Goal: Task Accomplishment & Management: Use online tool/utility

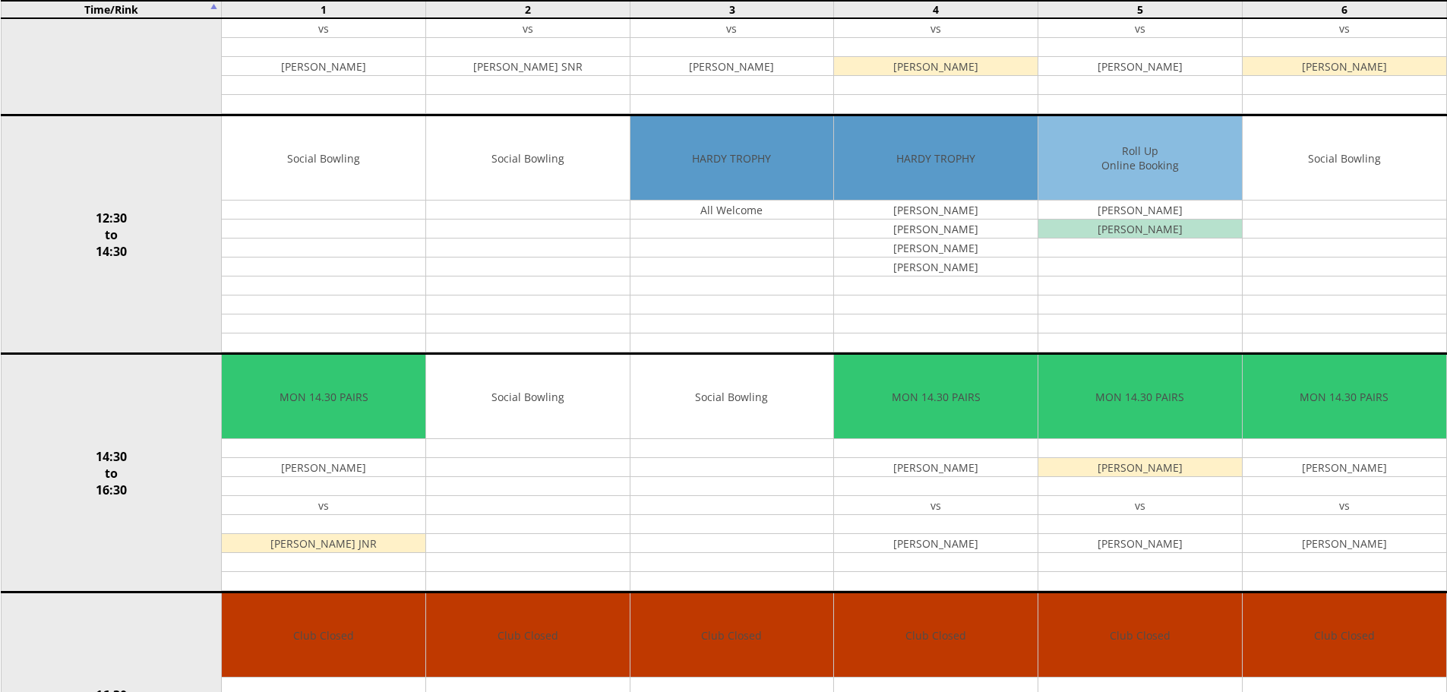
scroll to position [558, 0]
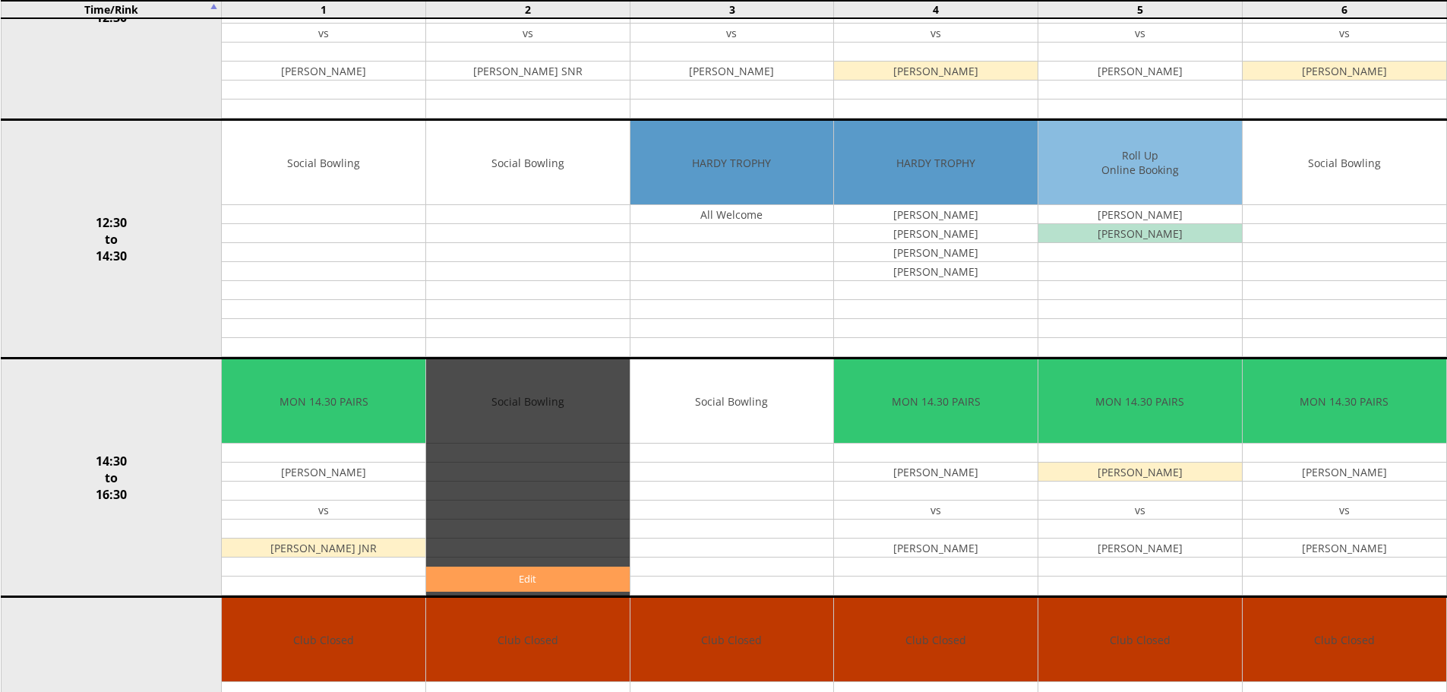
click at [523, 579] on link "Edit" at bounding box center [528, 579] width 204 height 25
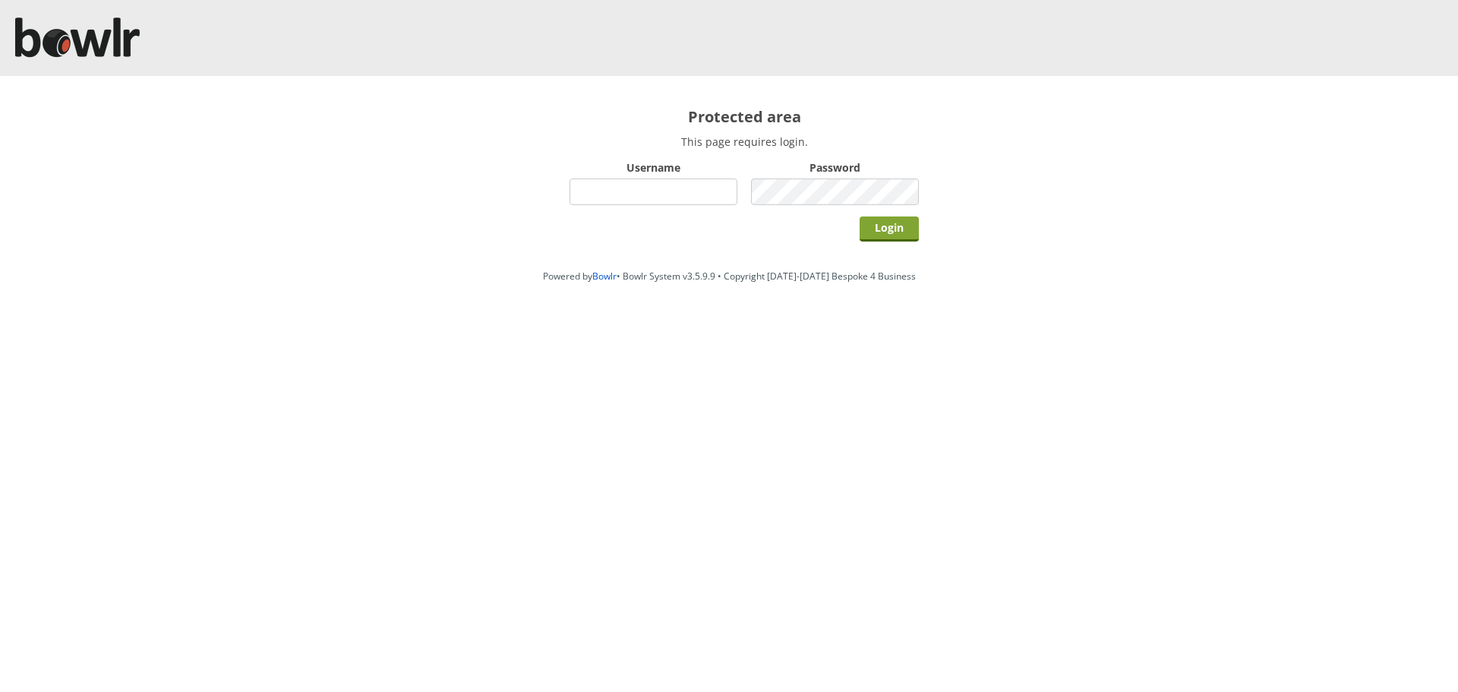
type input "hornseaindoorbowlsclub"
click at [873, 232] on input "Login" at bounding box center [889, 228] width 59 height 25
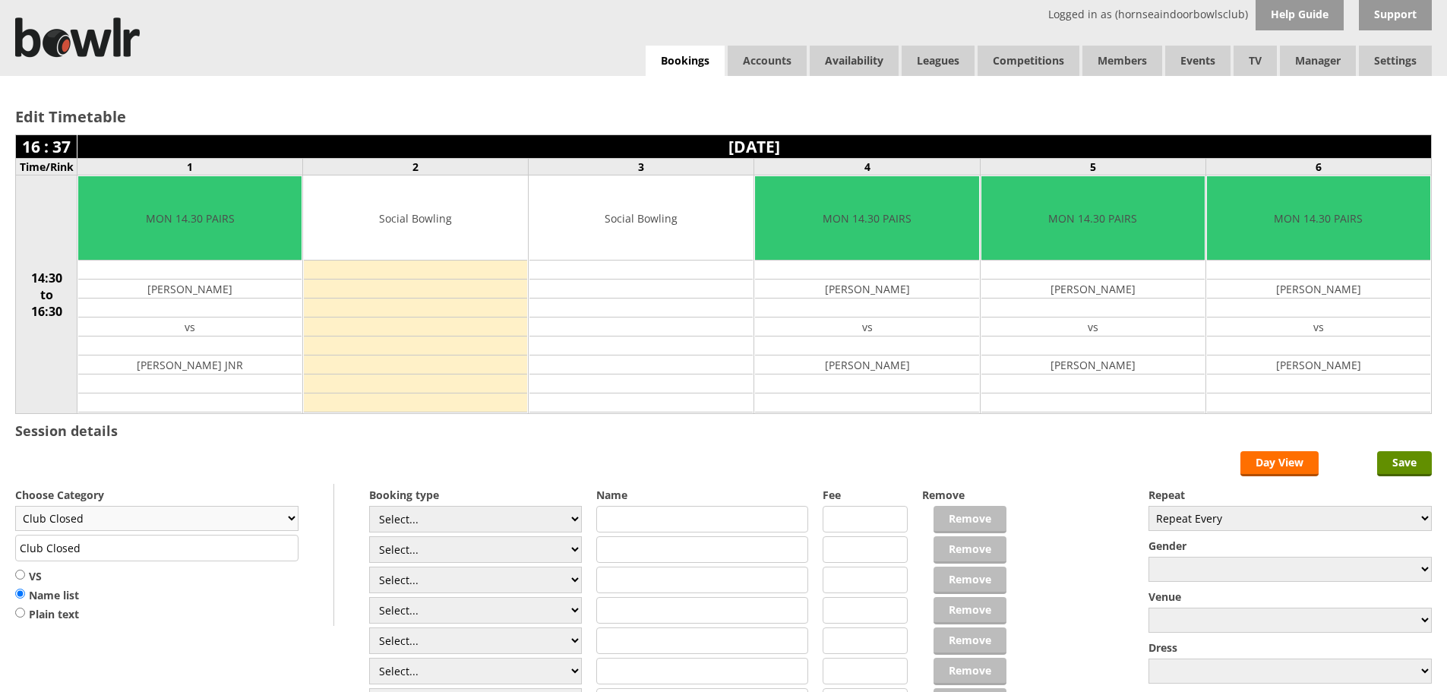
click at [291, 516] on select "Club Closed Singles League Triples League Pairs League Friendly Social Bowling …" at bounding box center [156, 518] width 283 height 25
select select "132"
click at [15, 506] on select "Club Closed Singles League Triples League Pairs League Friendly Social Bowling …" at bounding box center [156, 518] width 283 height 25
type input "Social Bowling"
click at [573, 517] on select "Select... Club Competition (Member) Club Competition (Visitor) National (Member…" at bounding box center [475, 519] width 213 height 27
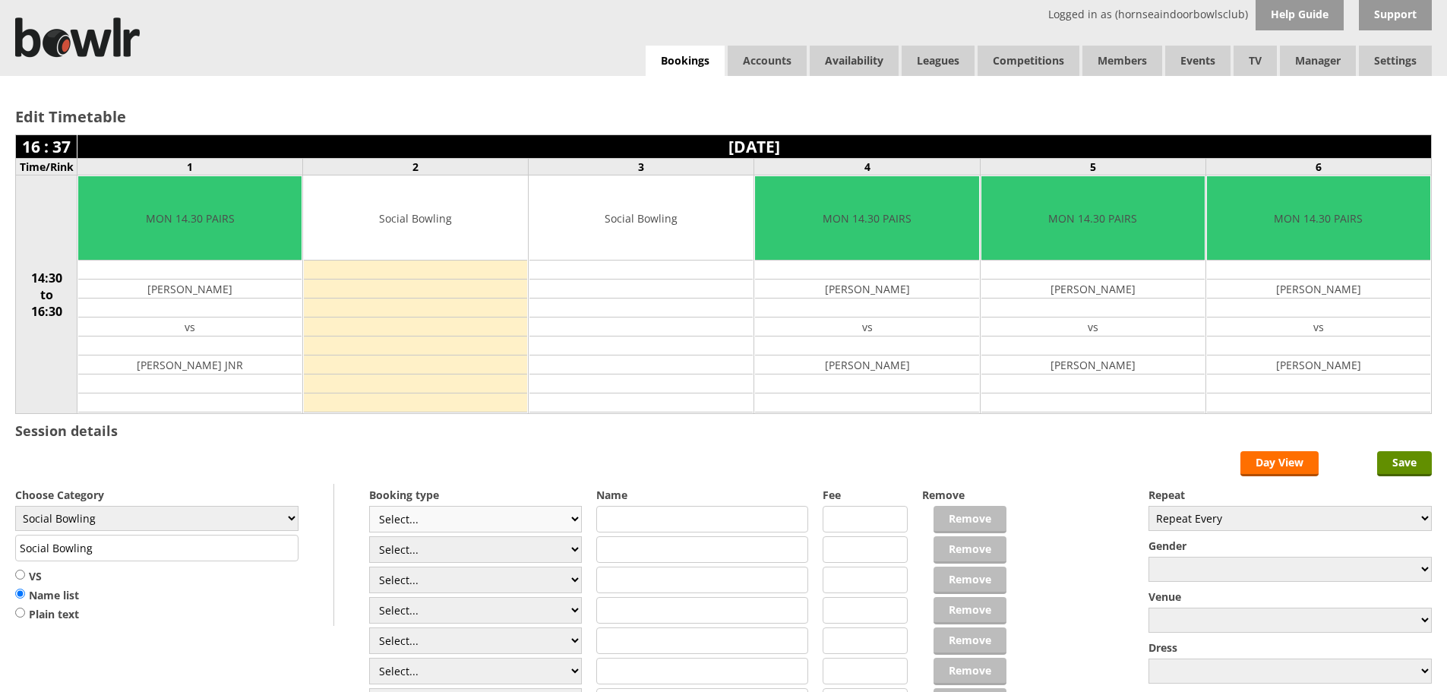
select select "1_54"
click at [369, 506] on select "Select... Club Competition (Member) Club Competition (Visitor) National (Member…" at bounding box center [475, 519] width 213 height 27
type input "3.0000"
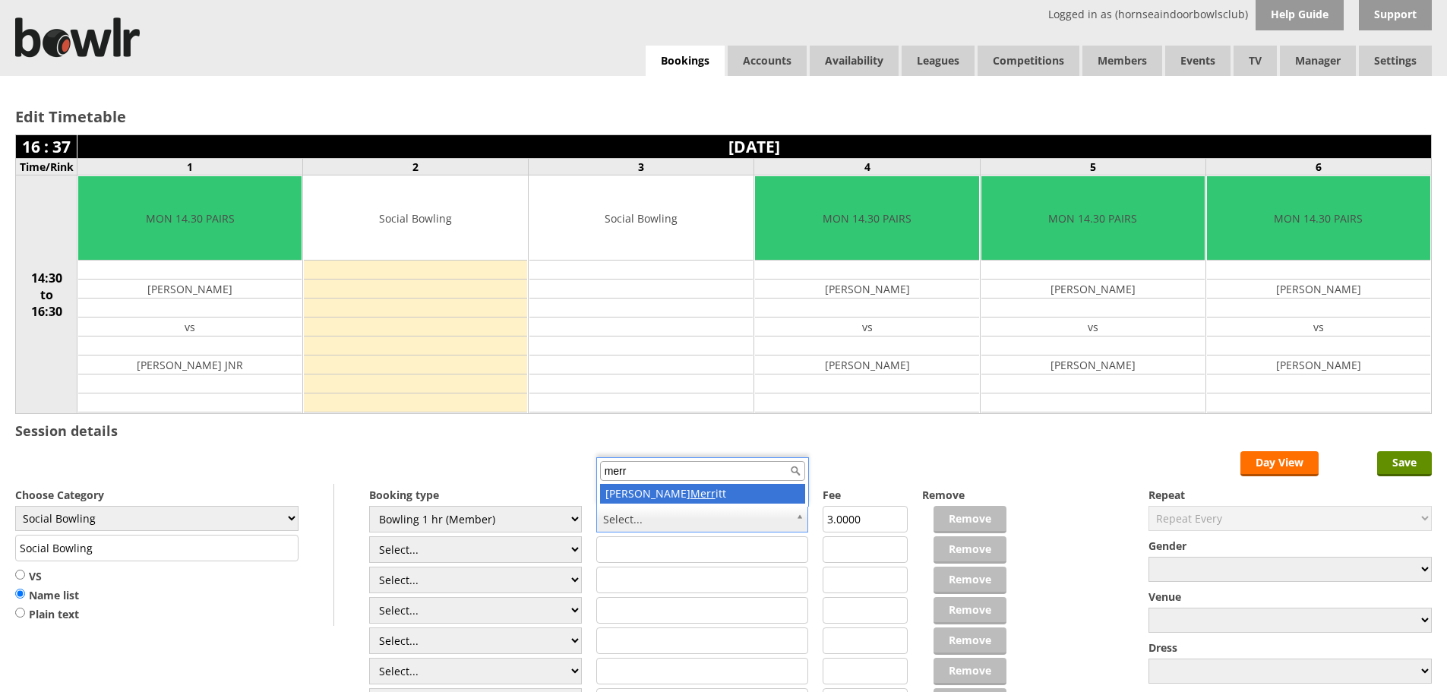
type input "merr"
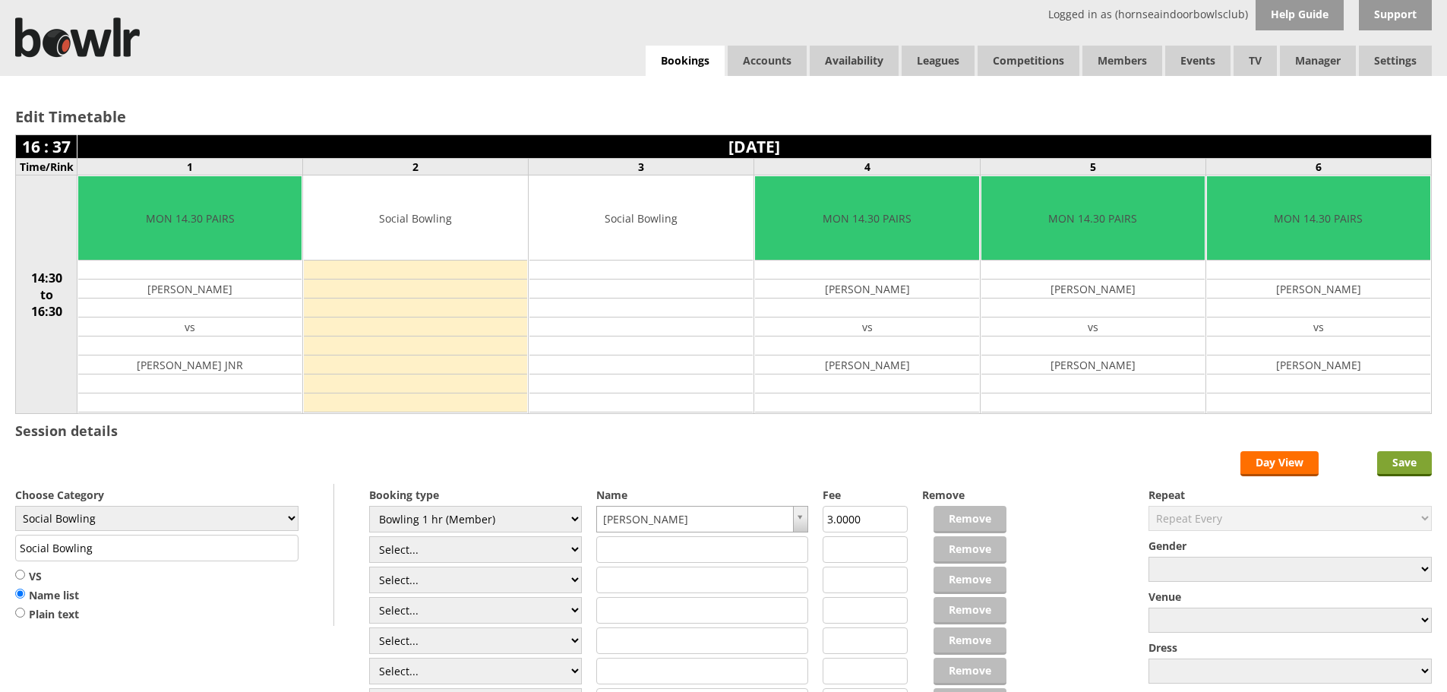
drag, startPoint x: 1409, startPoint y: 463, endPoint x: 1367, endPoint y: 445, distance: 45.6
click at [1408, 463] on input "Save" at bounding box center [1404, 463] width 55 height 25
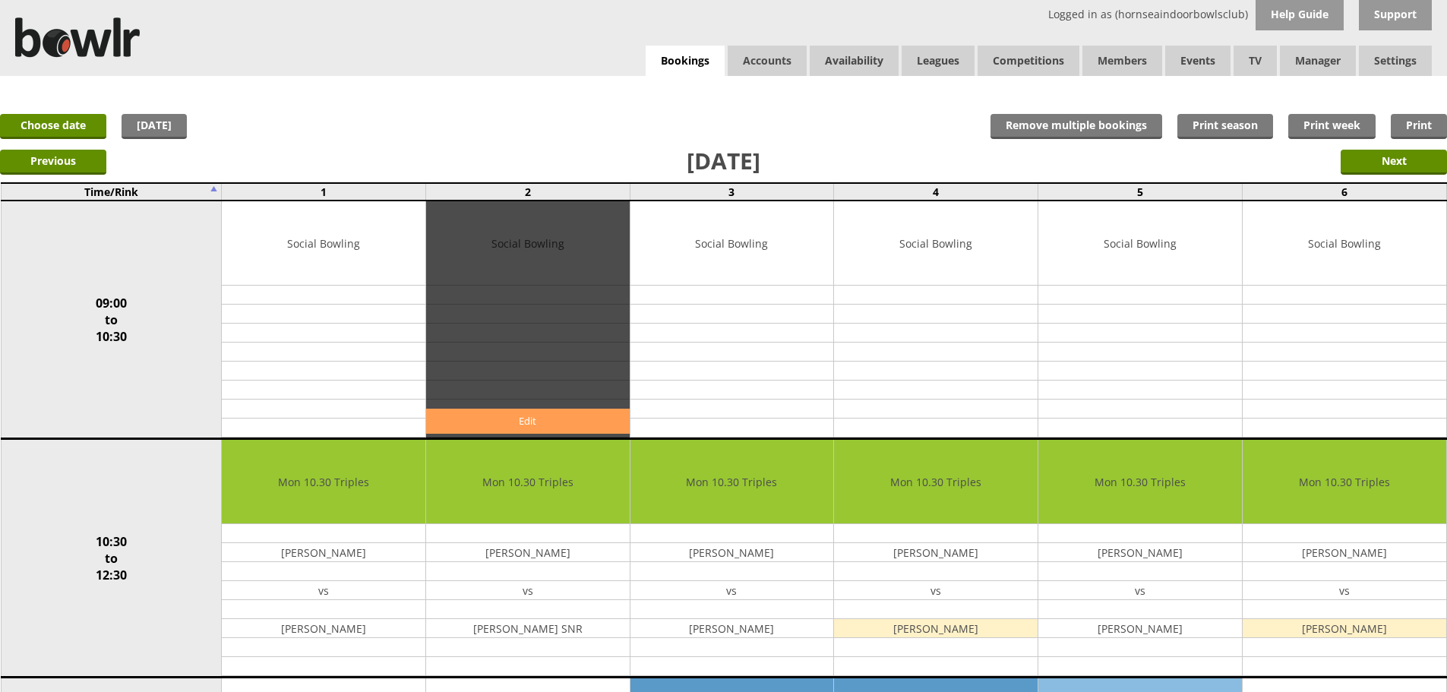
click at [536, 422] on link "Edit" at bounding box center [528, 421] width 204 height 25
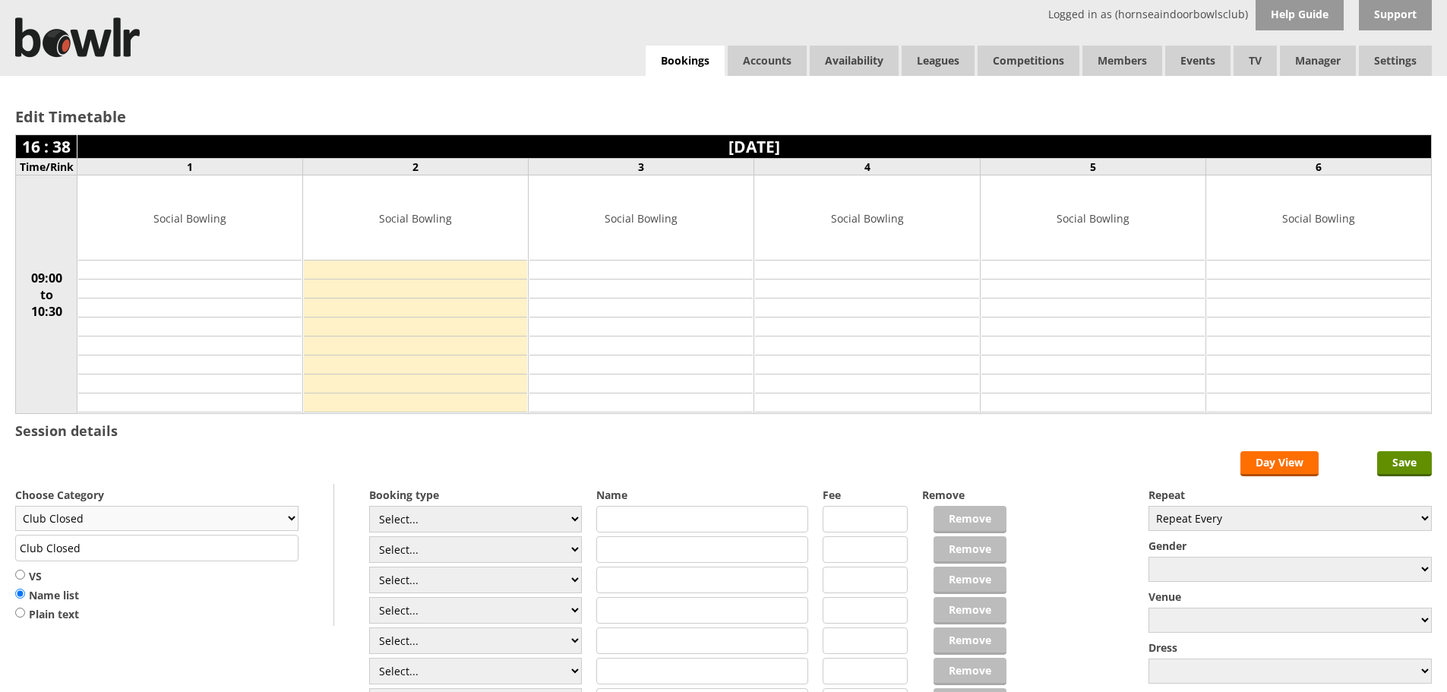
click at [288, 520] on select "Club Closed Singles League Triples League Pairs League Friendly Social Bowling …" at bounding box center [156, 518] width 283 height 25
select select "132"
click at [15, 506] on select "Club Closed Singles League Triples League Pairs League Friendly Social Bowling …" at bounding box center [156, 518] width 283 height 25
type input "Social Bowling"
click at [570, 517] on select "Select... Club Competition (Member) Club Competition (Visitor) National (Member…" at bounding box center [475, 519] width 213 height 27
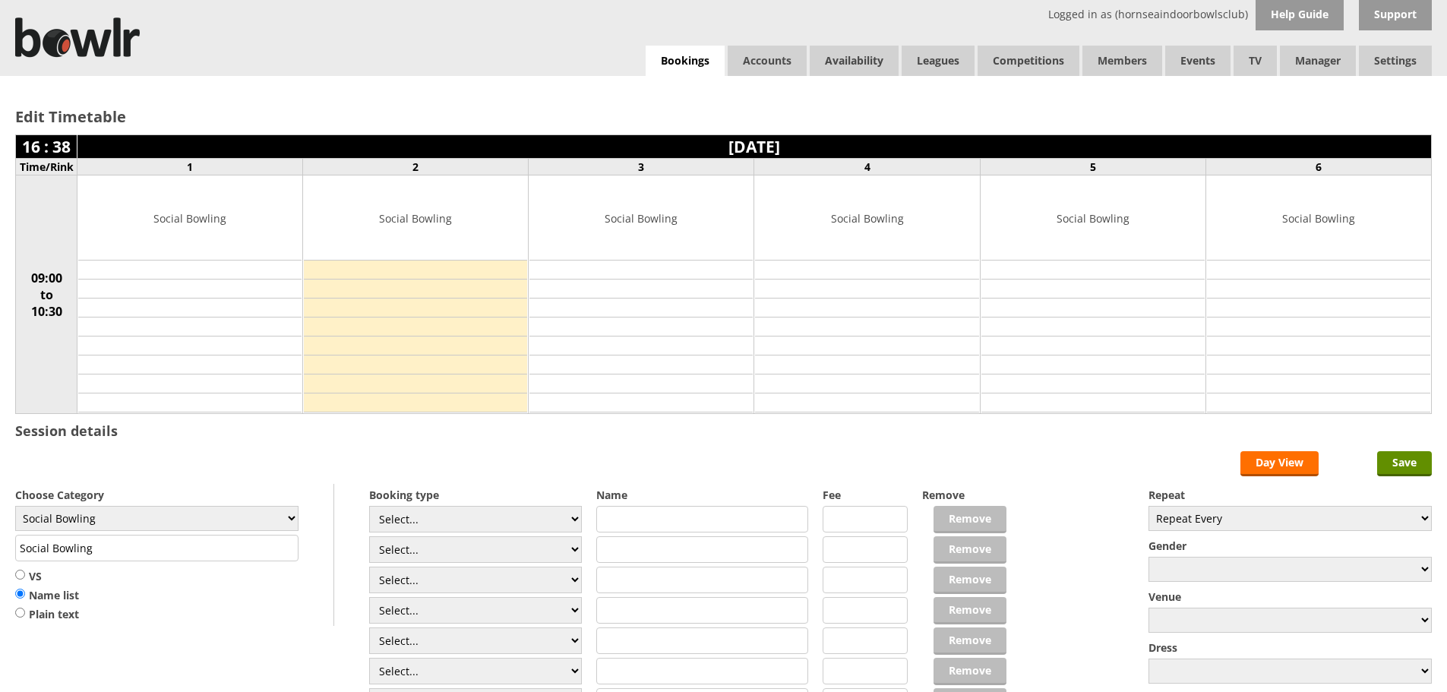
click at [604, 517] on input "text" at bounding box center [702, 519] width 213 height 27
type input "d"
click at [573, 521] on select "Select... Club Competition (Member) Club Competition (Visitor) National (Member…" at bounding box center [475, 519] width 213 height 27
select select "1_54"
click at [369, 506] on select "Select... Club Competition (Member) Club Competition (Visitor) National (Member…" at bounding box center [475, 519] width 213 height 27
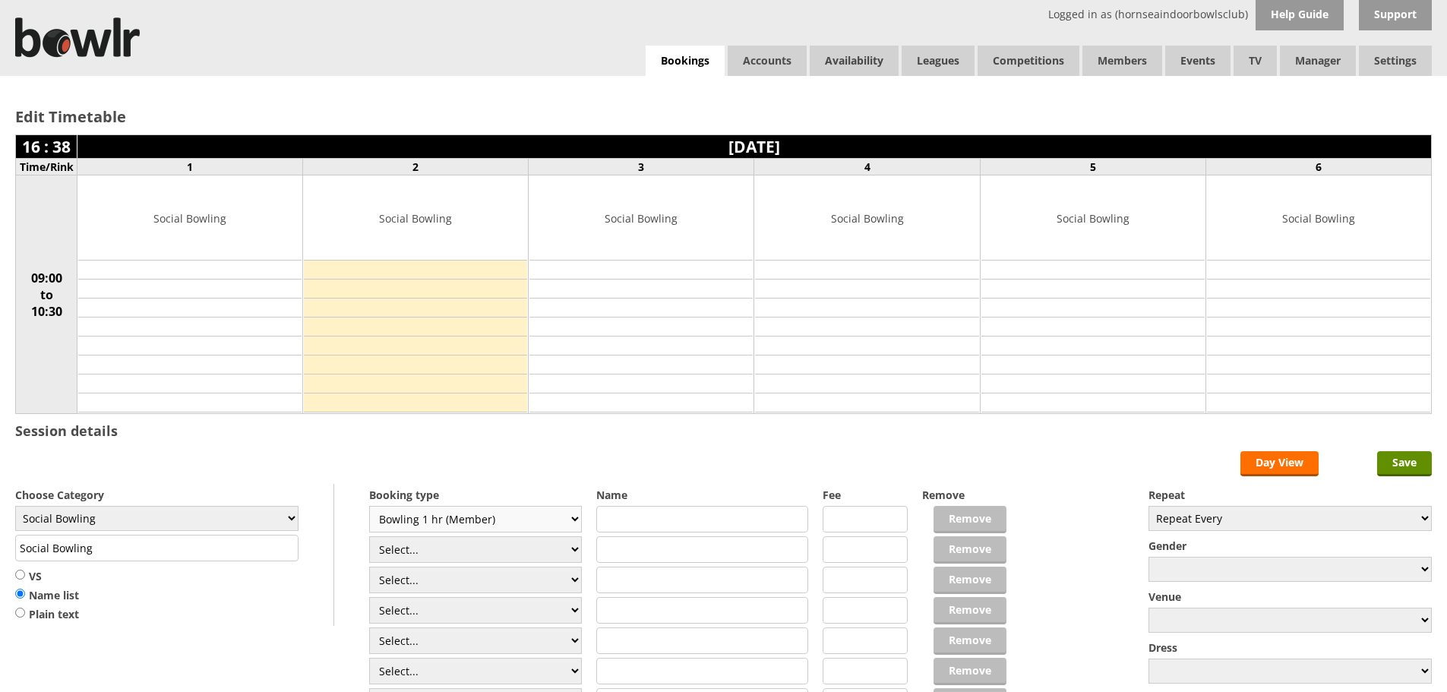
type input "3.0000"
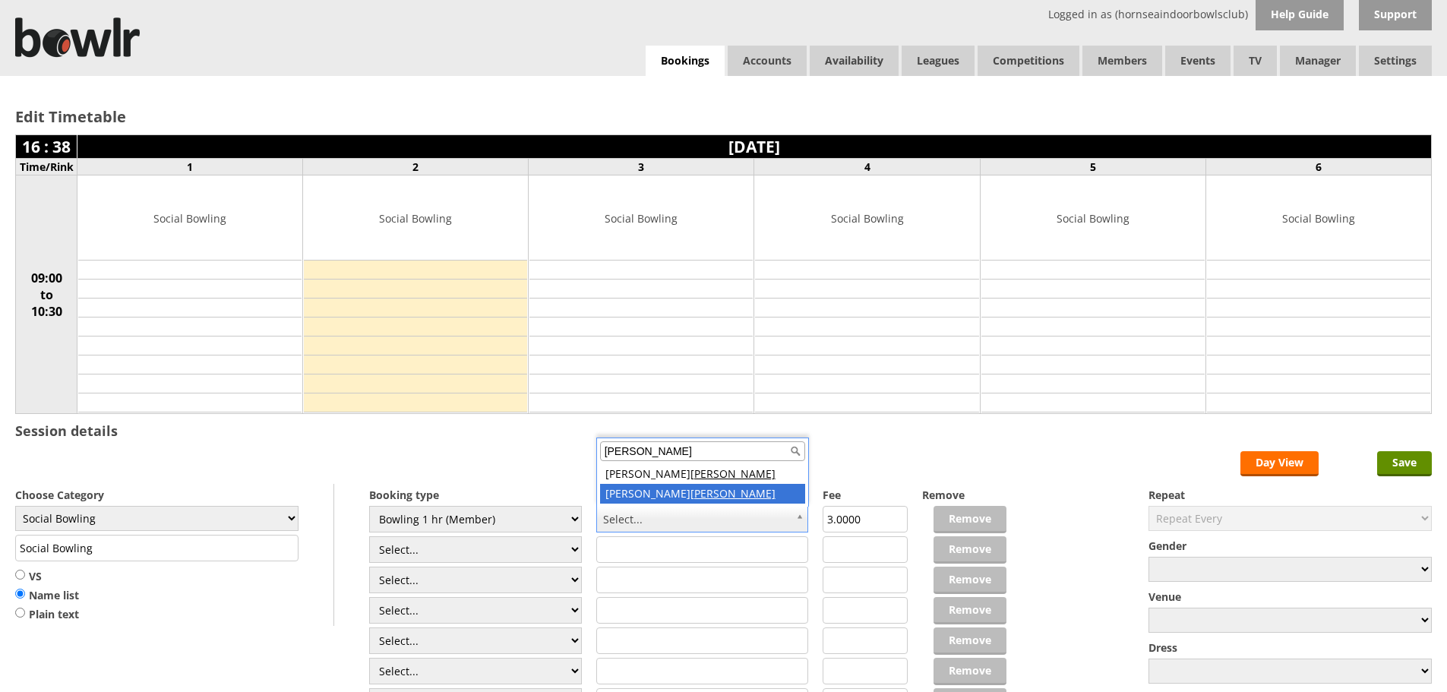
type input "dixon"
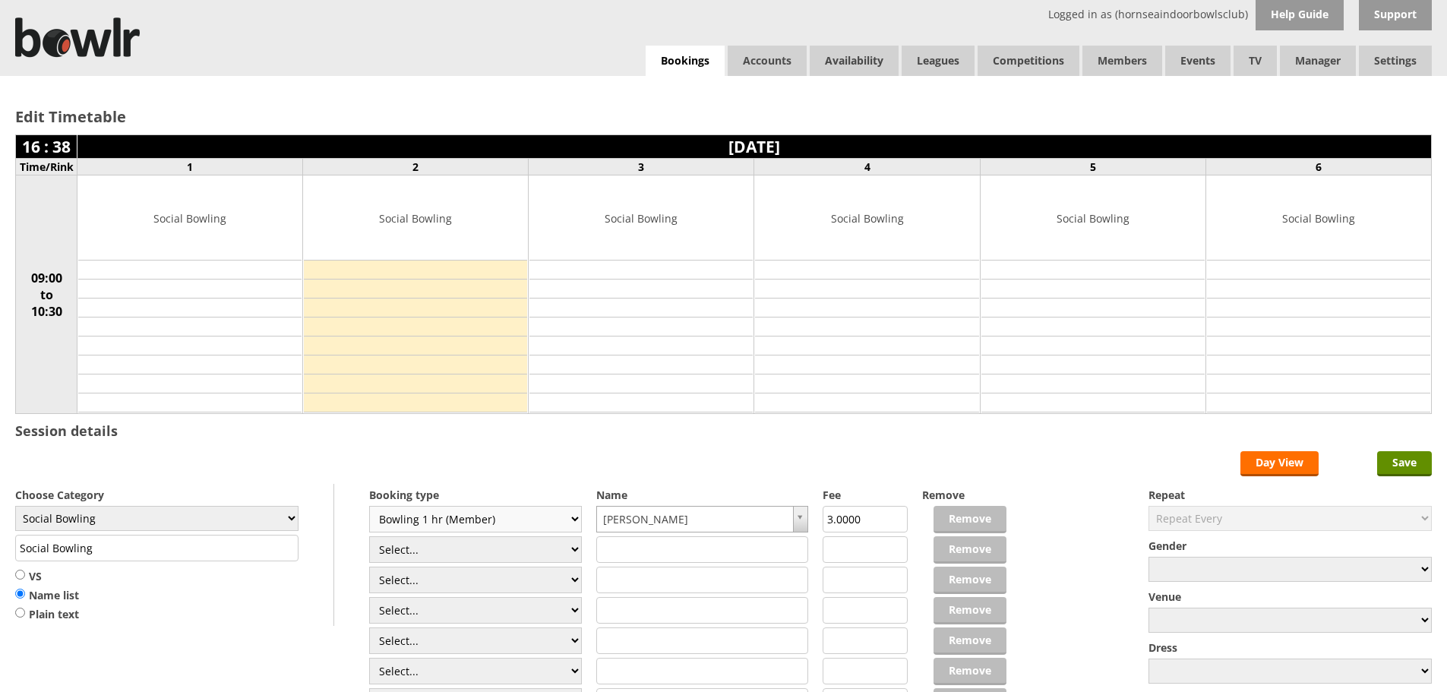
click at [573, 517] on select "Select... Club Competition (Member) Club Competition (Visitor) National (Member…" at bounding box center [475, 519] width 213 height 27
click at [369, 506] on select "Select... Club Competition (Member) Club Competition (Visitor) National (Member…" at bounding box center [475, 519] width 213 height 27
click at [863, 523] on input "3.0000" at bounding box center [865, 519] width 85 height 27
click at [824, 522] on input "3.0000" at bounding box center [865, 519] width 85 height 27
type input "2.0000"
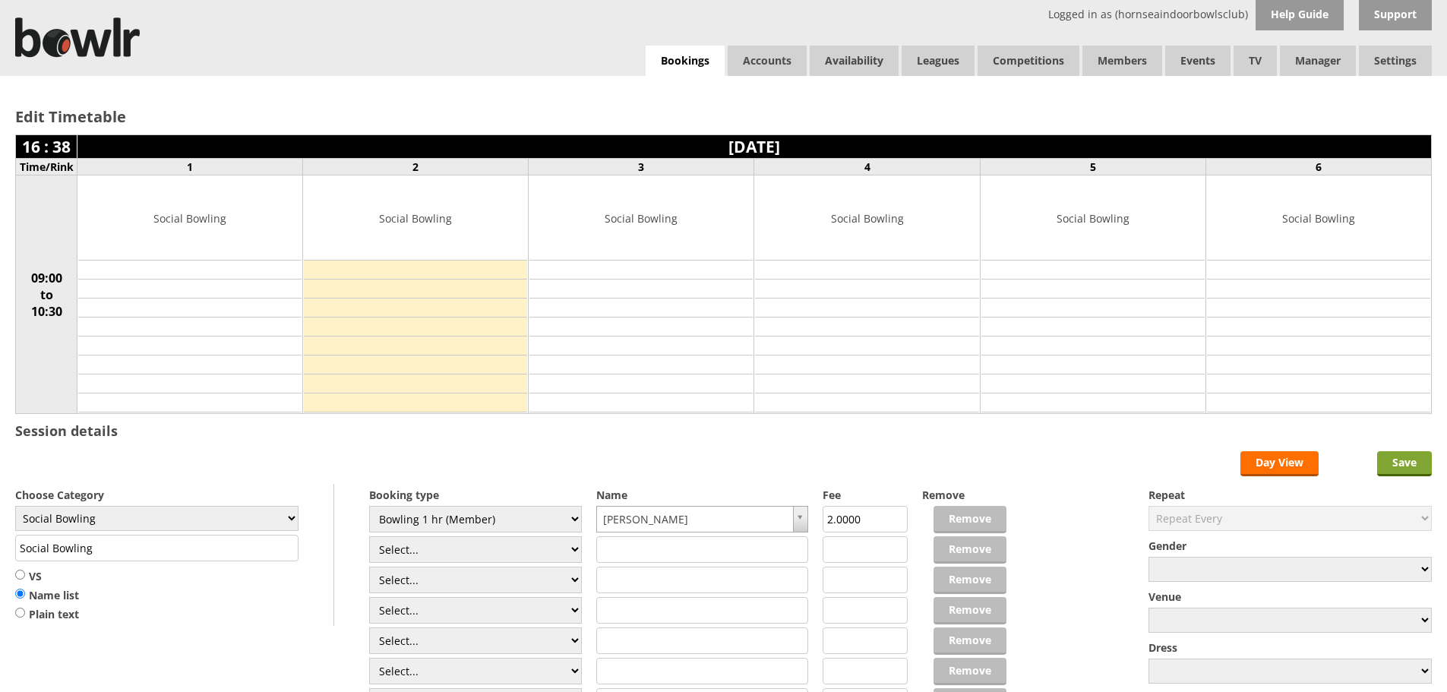
click at [1402, 464] on input "Save" at bounding box center [1404, 463] width 55 height 25
